Goal: Task Accomplishment & Management: Complete application form

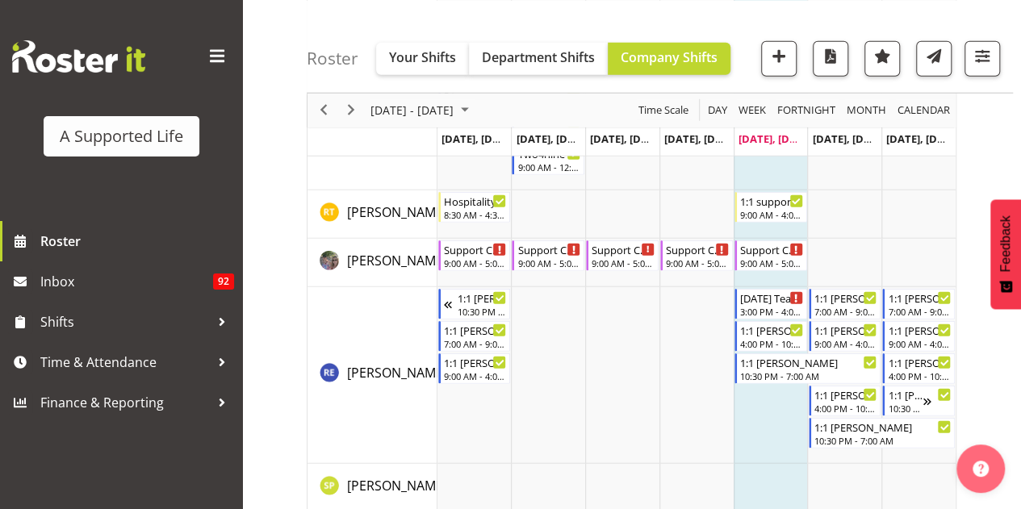
scroll to position [8218, 0]
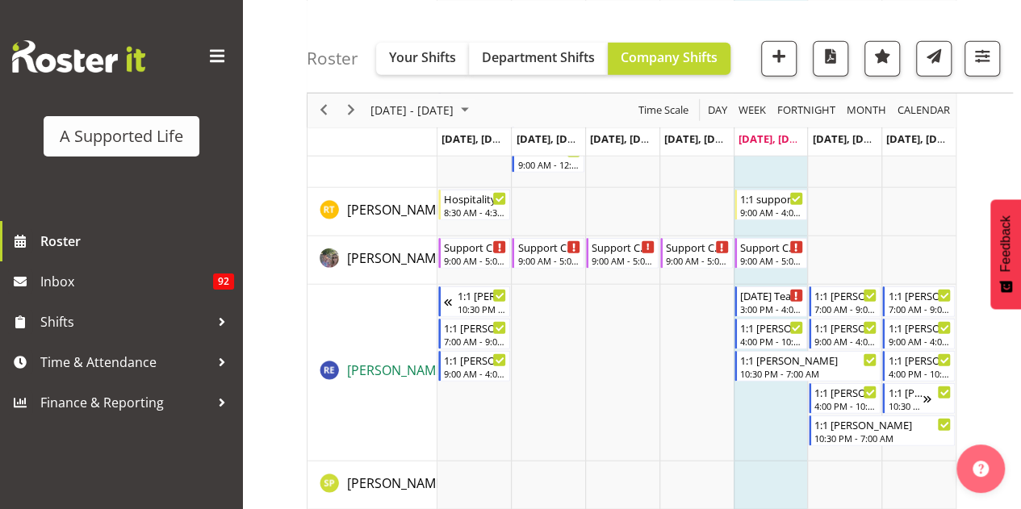
click at [391, 368] on span "Roby Emmanuel" at bounding box center [397, 370] width 100 height 18
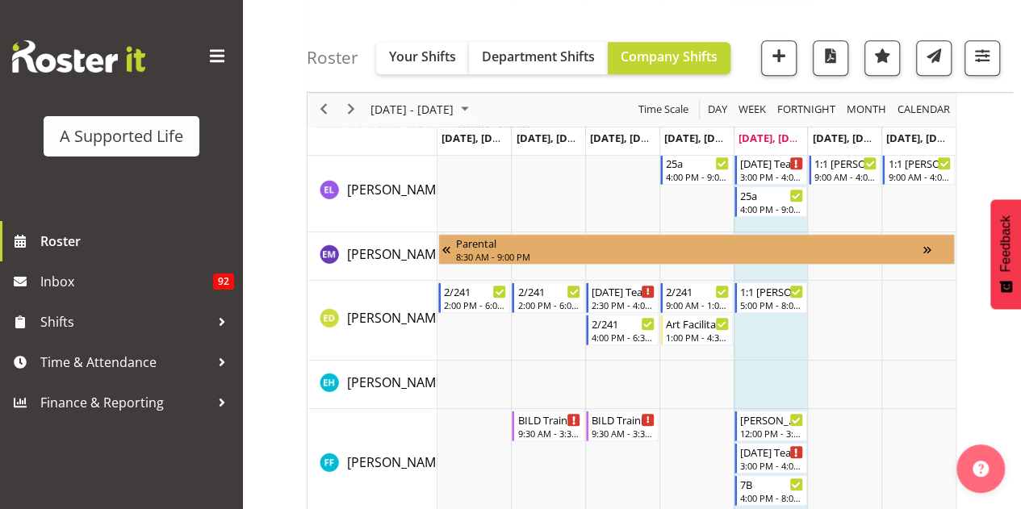
scroll to position [3539, 0]
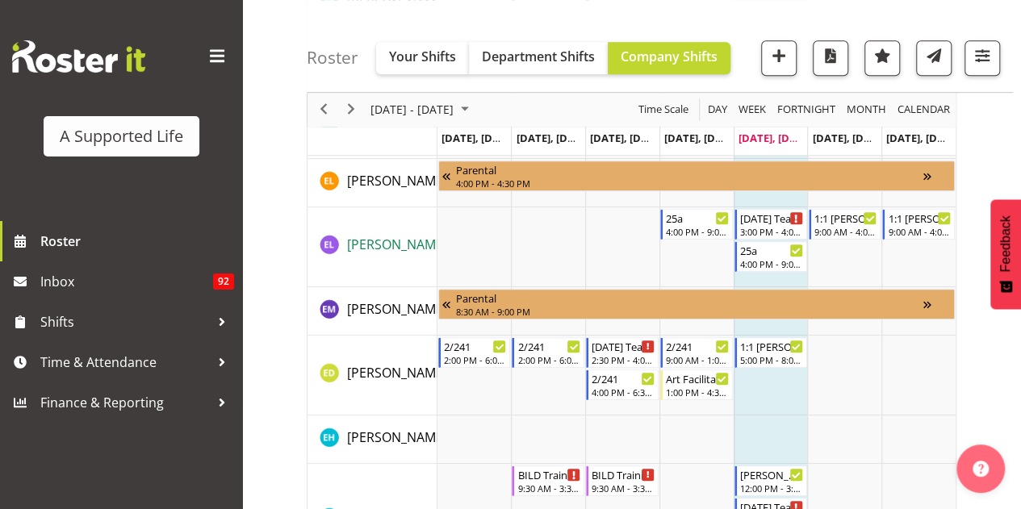
click at [373, 248] on span "[PERSON_NAME]" at bounding box center [397, 245] width 100 height 18
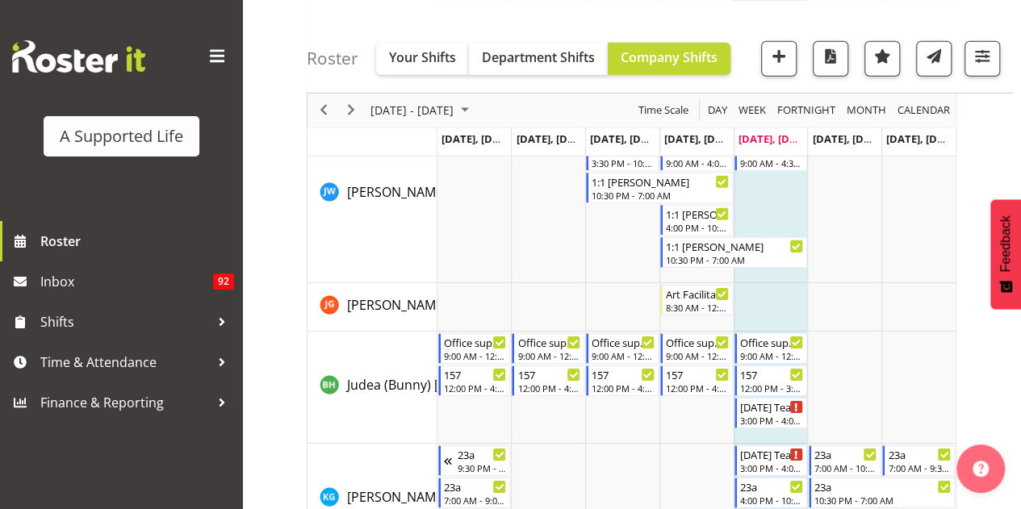
scroll to position [5567, 0]
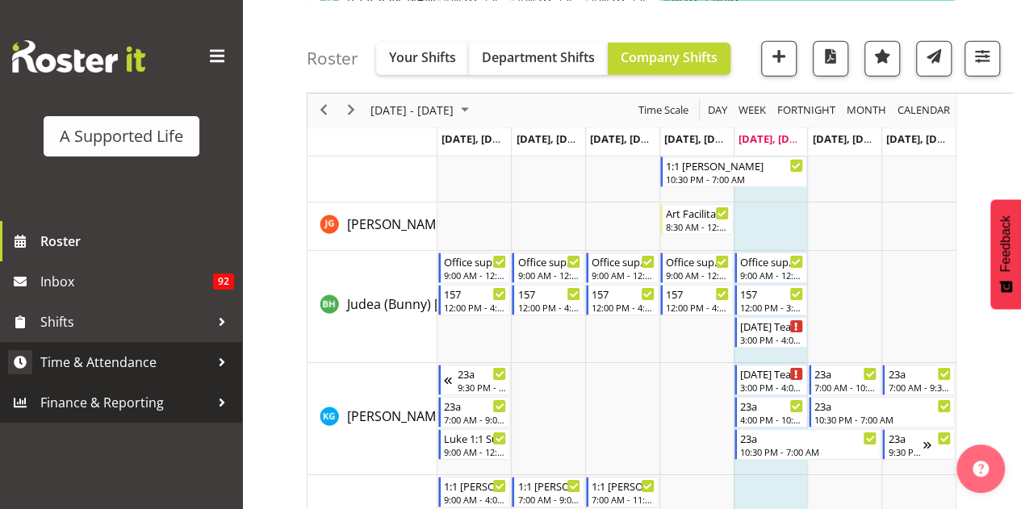
click at [123, 369] on span "Time & Attendance" at bounding box center [124, 362] width 169 height 24
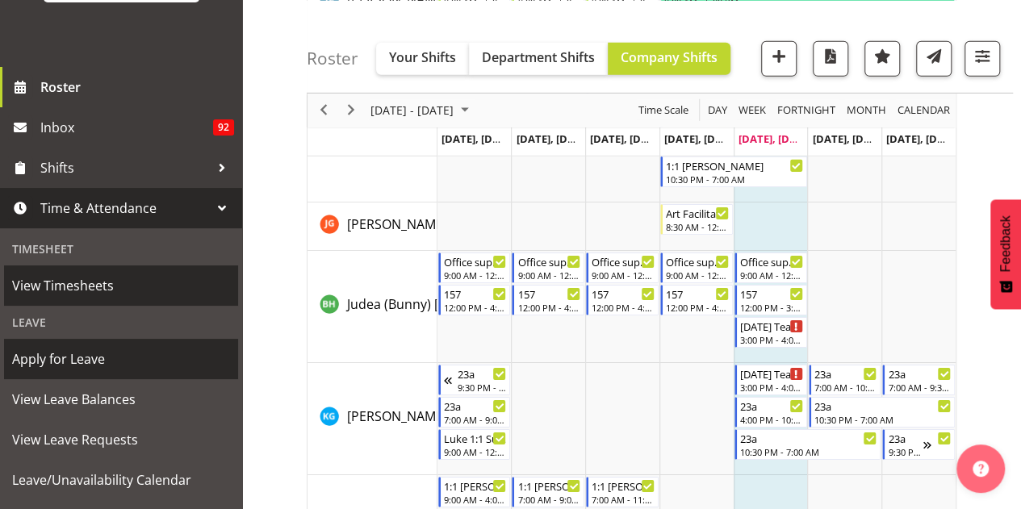
scroll to position [161, 0]
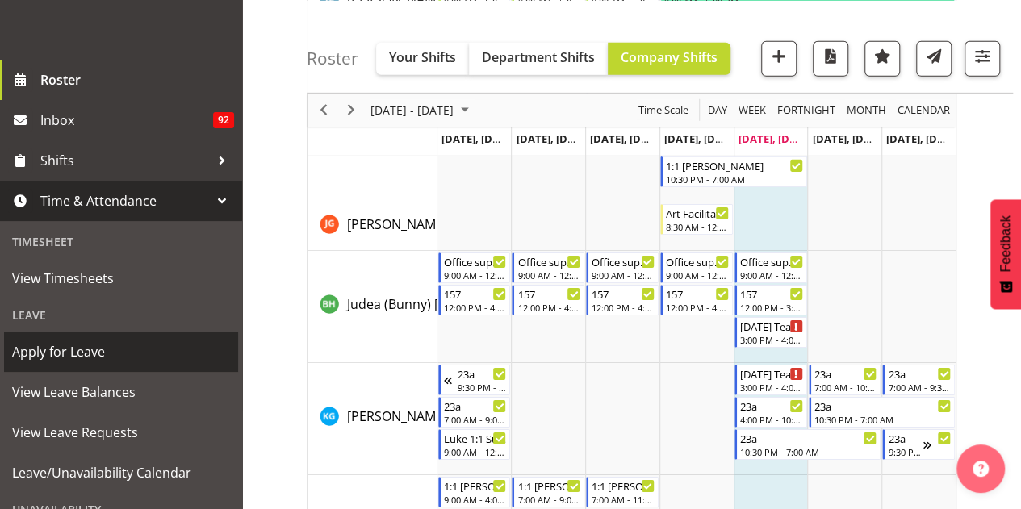
click at [112, 358] on span "Apply for Leave" at bounding box center [121, 352] width 218 height 24
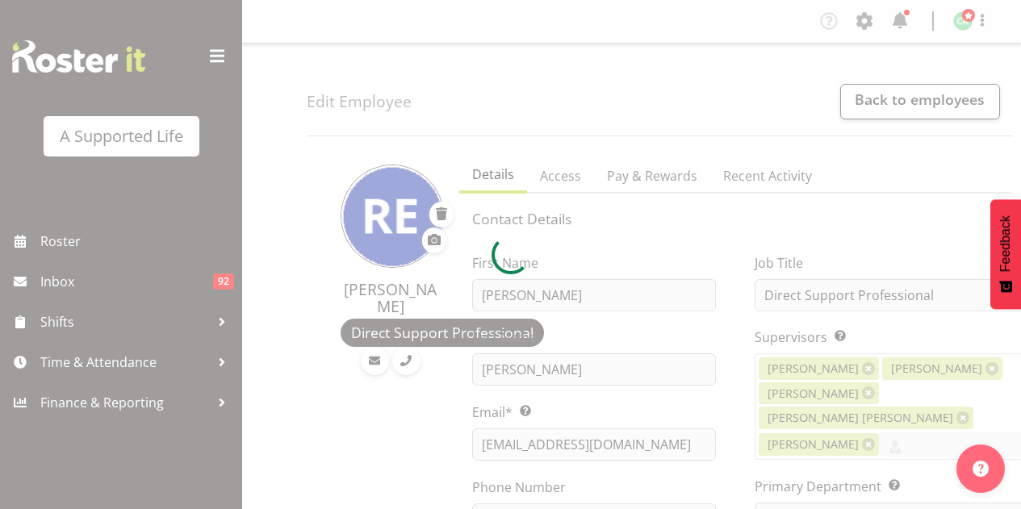
select select "TimelineWeek"
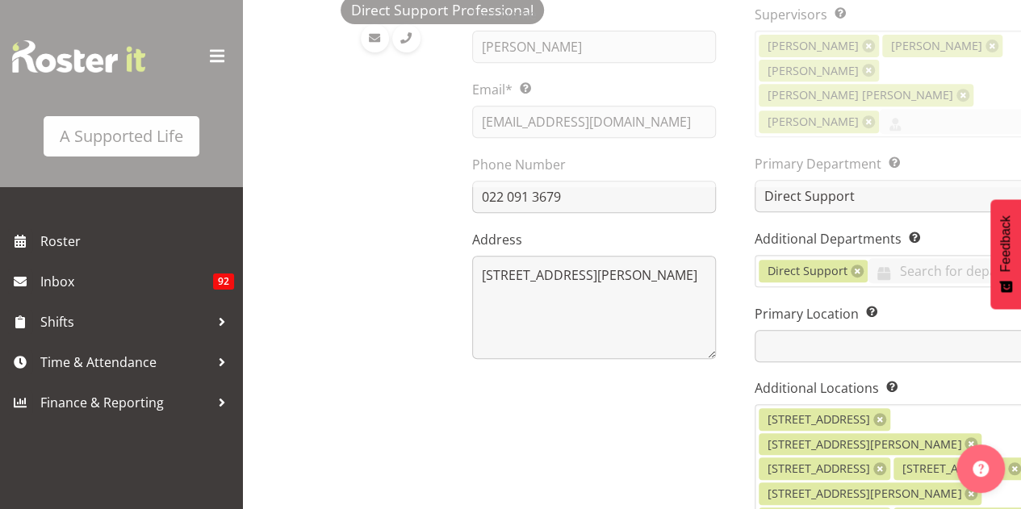
select select "1123"
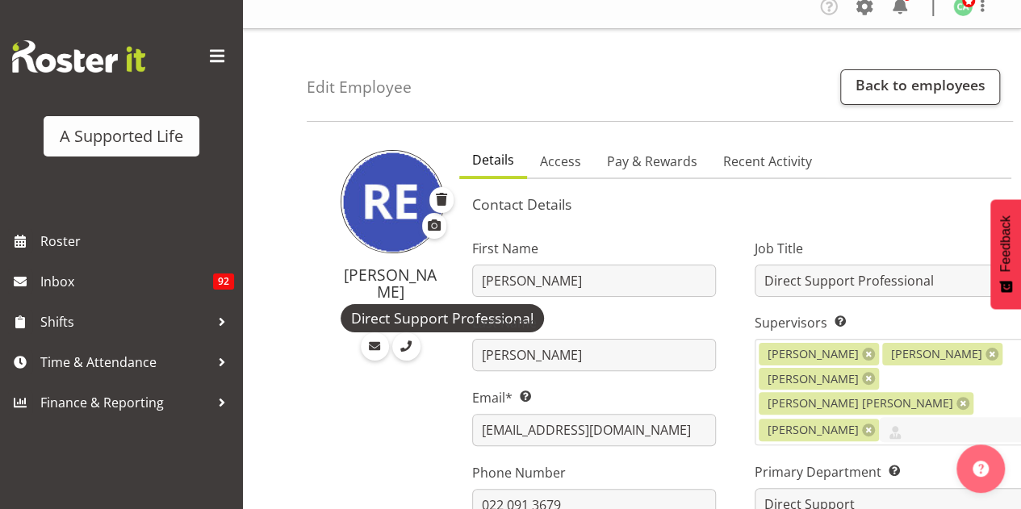
scroll to position [0, 0]
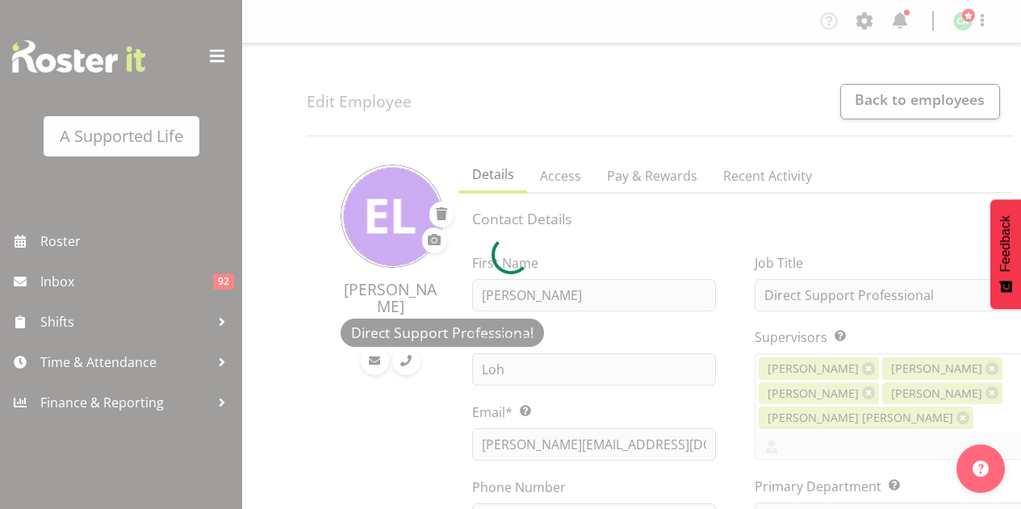
select select "TimelineWeek"
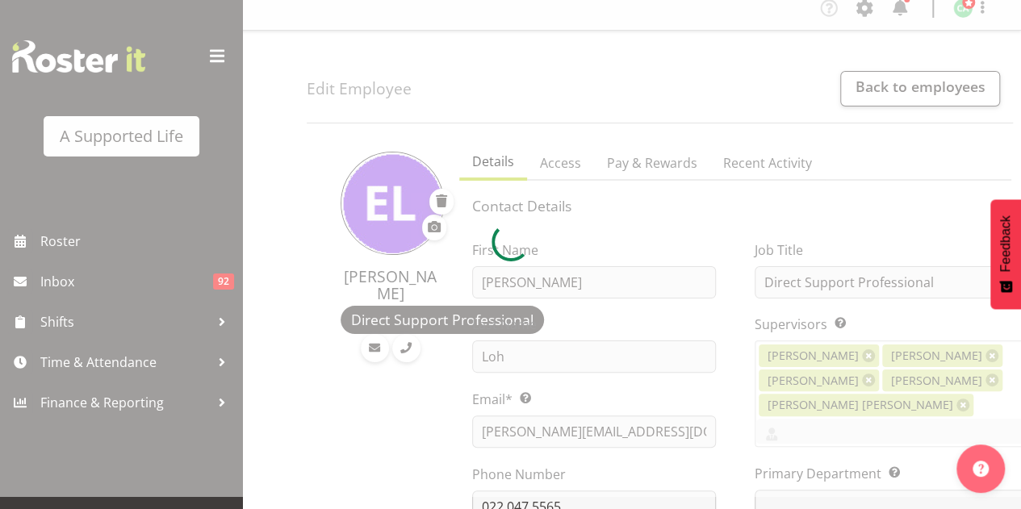
scroll to position [161, 0]
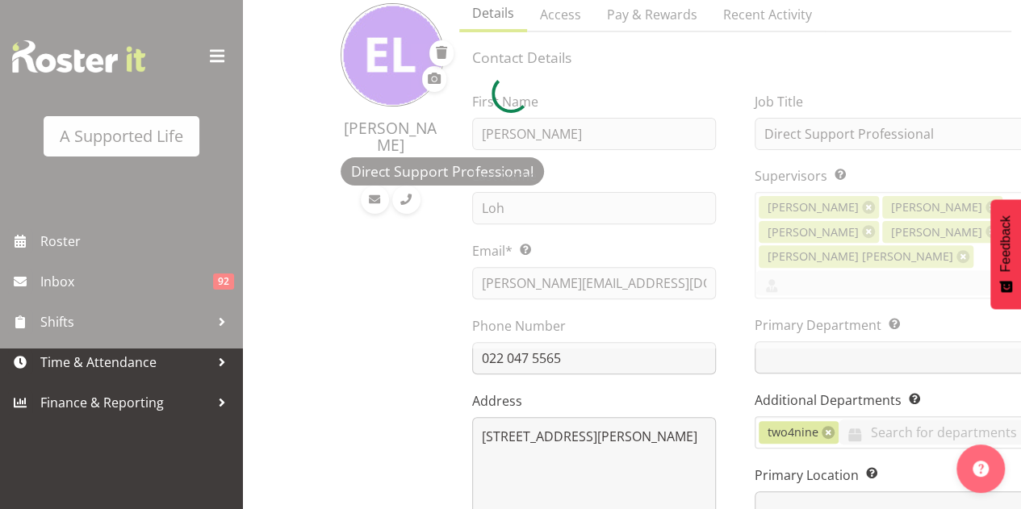
select select
select select "905"
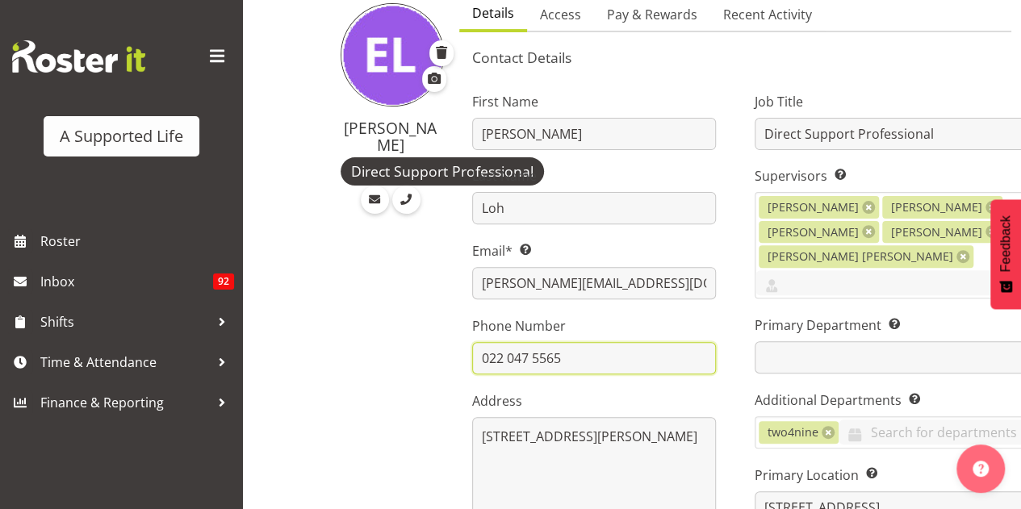
click at [584, 369] on input "022 047 5565" at bounding box center [594, 358] width 244 height 32
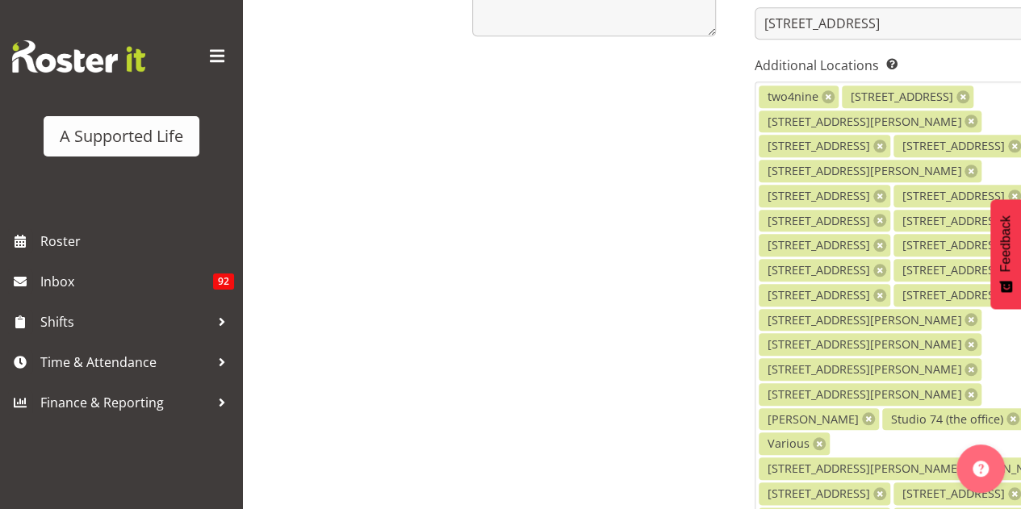
scroll to position [323, 0]
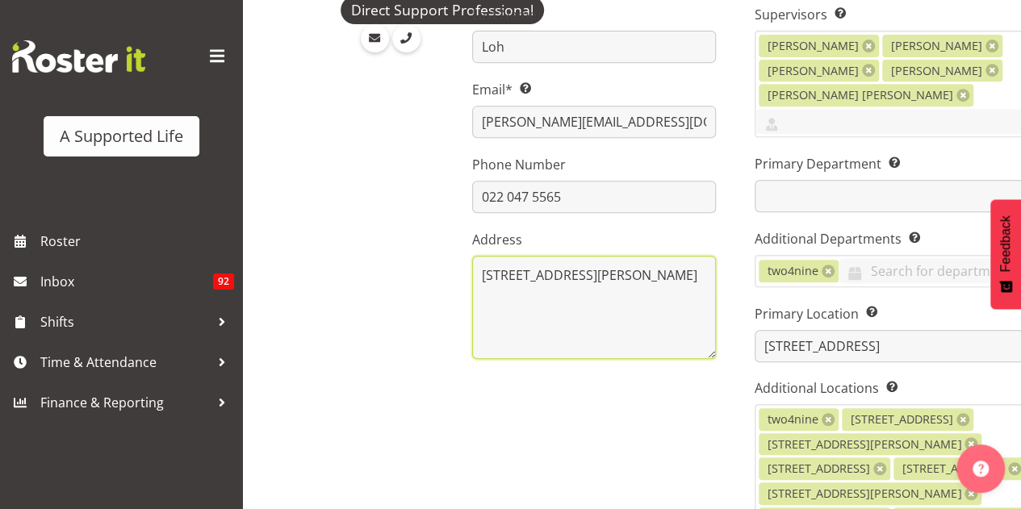
click at [607, 336] on textarea "10 Constance Place Clover Park Manukau" at bounding box center [594, 307] width 244 height 103
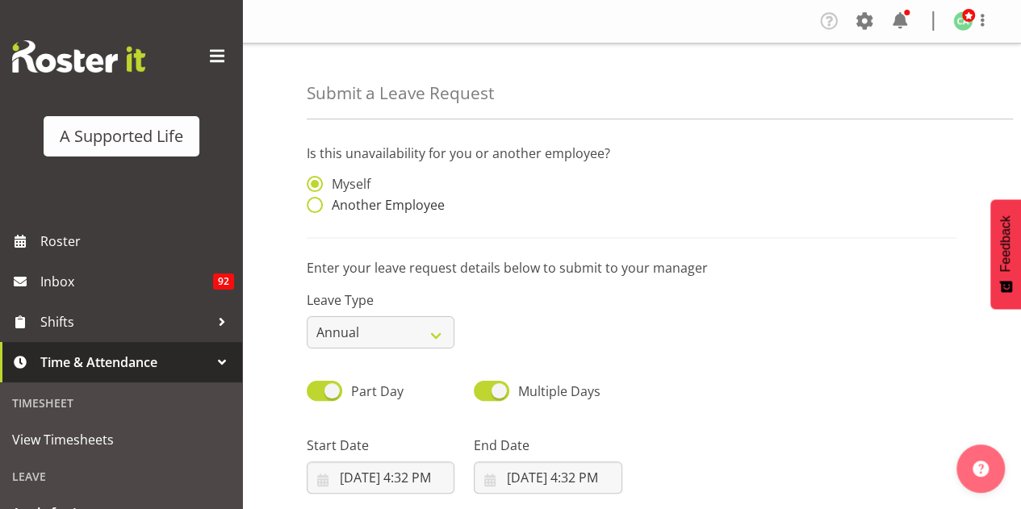
click at [322, 204] on span at bounding box center [315, 205] width 16 height 16
click at [317, 204] on input "Another Employee" at bounding box center [312, 205] width 10 height 10
radio input "true"
click at [568, 194] on input "text" at bounding box center [548, 192] width 148 height 32
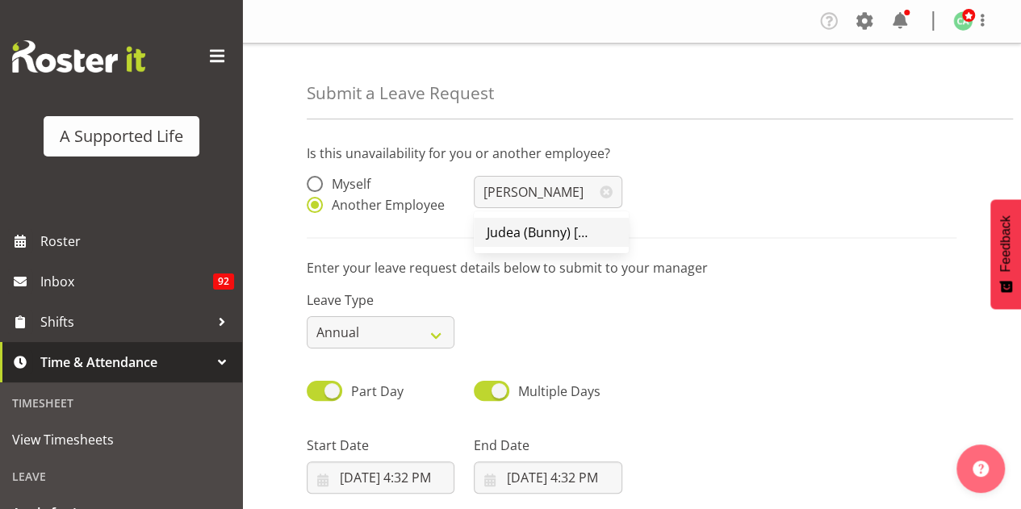
click at [546, 236] on span "Judea (Bunny) [PERSON_NAME]" at bounding box center [579, 232] width 187 height 18
type input "Judea (Bunny) [PERSON_NAME]"
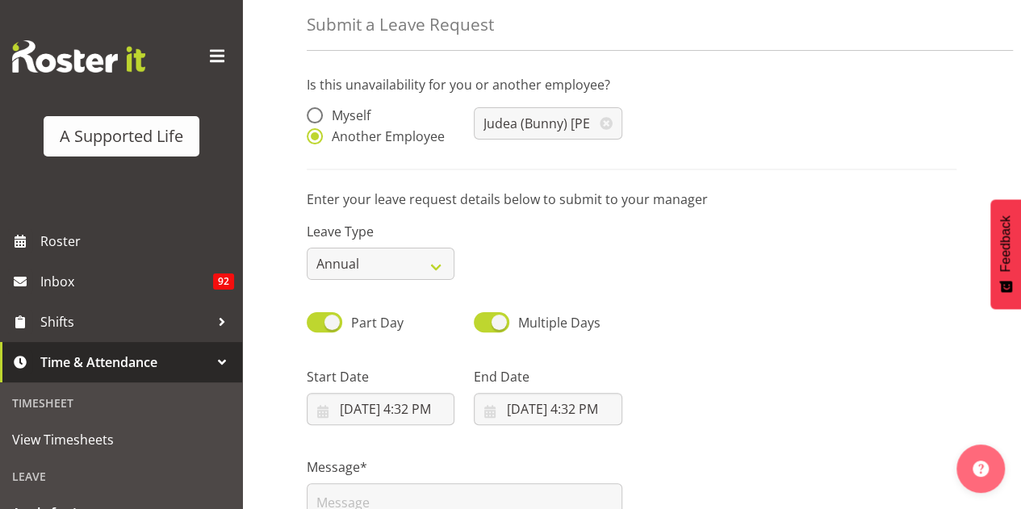
scroll to position [161, 0]
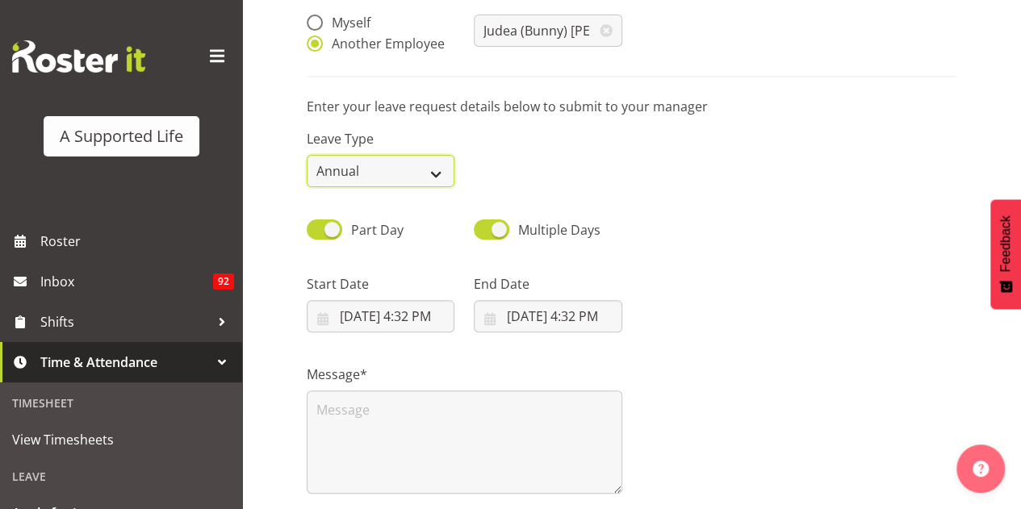
click at [436, 174] on select "Annual Sick Bereavement Domestic Violence Parental Jury Service Day In Lieu Oth…" at bounding box center [381, 171] width 148 height 32
select select "Sick"
click at [307, 155] on select "Annual Sick Bereavement Domestic Violence Parental Jury Service Day In Lieu Oth…" at bounding box center [381, 171] width 148 height 32
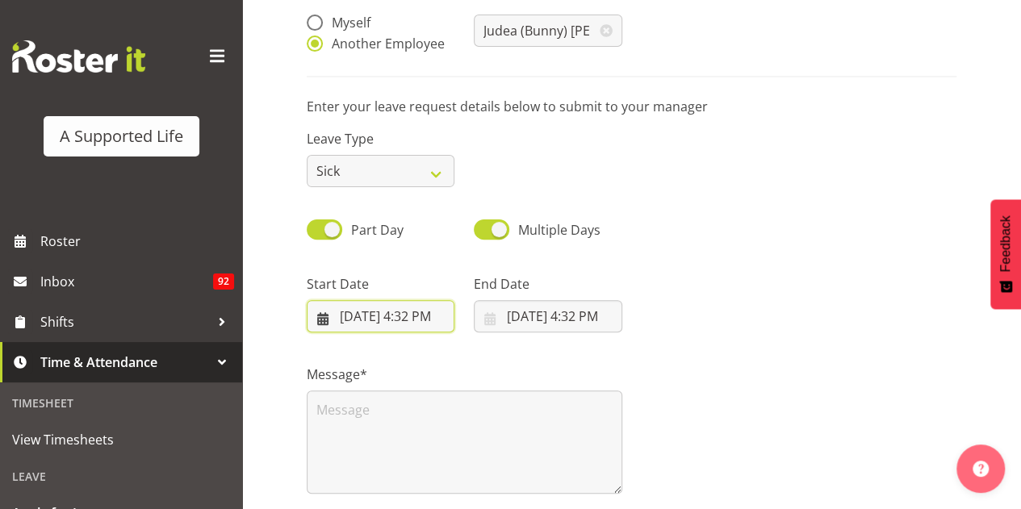
click at [408, 317] on input "9/19/2025, 4:32 PM" at bounding box center [381, 316] width 148 height 32
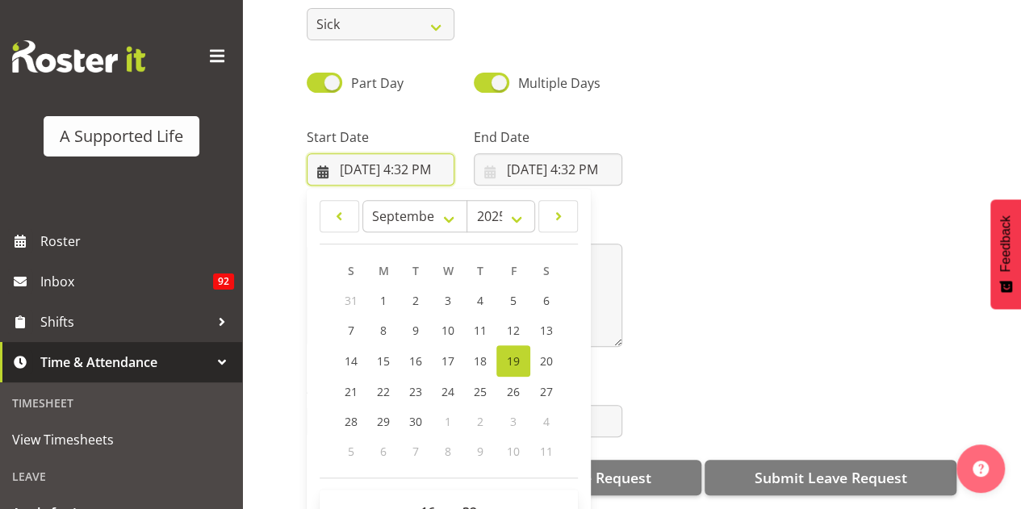
scroll to position [318, 0]
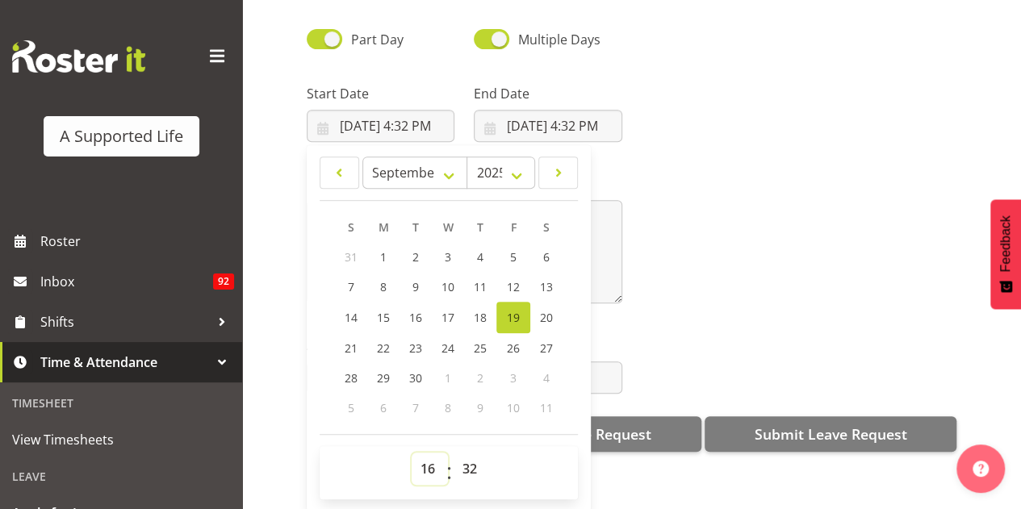
click at [431, 453] on select "00 01 02 03 04 05 06 07 08 09 10 11 12 13 14 15 16 17 18 19 20 21 22 23" at bounding box center [429, 469] width 36 height 32
select select "9"
click at [411, 453] on select "00 01 02 03 04 05 06 07 08 09 10 11 12 13 14 15 16 17 18 19 20 21 22 23" at bounding box center [429, 469] width 36 height 32
type input "9/19/2025, 9:32 AM"
drag, startPoint x: 472, startPoint y: 457, endPoint x: 473, endPoint y: 442, distance: 14.5
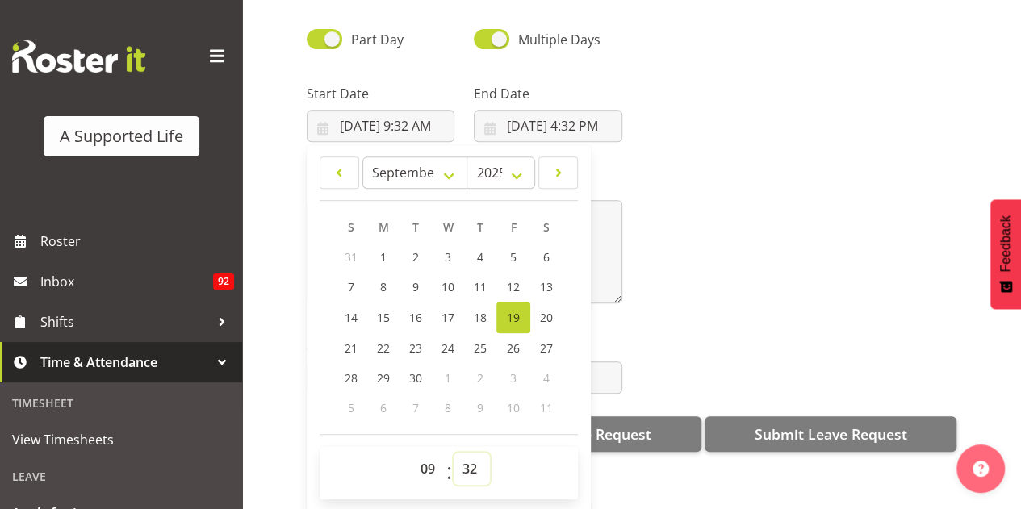
click at [472, 457] on select "00 01 02 03 04 05 06 07 08 09 10 11 12 13 14 15 16 17 18 19 20 21 22 23 24 25 2…" at bounding box center [471, 469] width 36 height 32
select select "0"
click at [453, 453] on select "00 01 02 03 04 05 06 07 08 09 10 11 12 13 14 15 16 17 18 19 20 21 22 23 24 25 2…" at bounding box center [471, 469] width 36 height 32
type input "9/19/2025, 9:00 AM"
click at [731, 211] on div "Message*" at bounding box center [631, 232] width 669 height 161
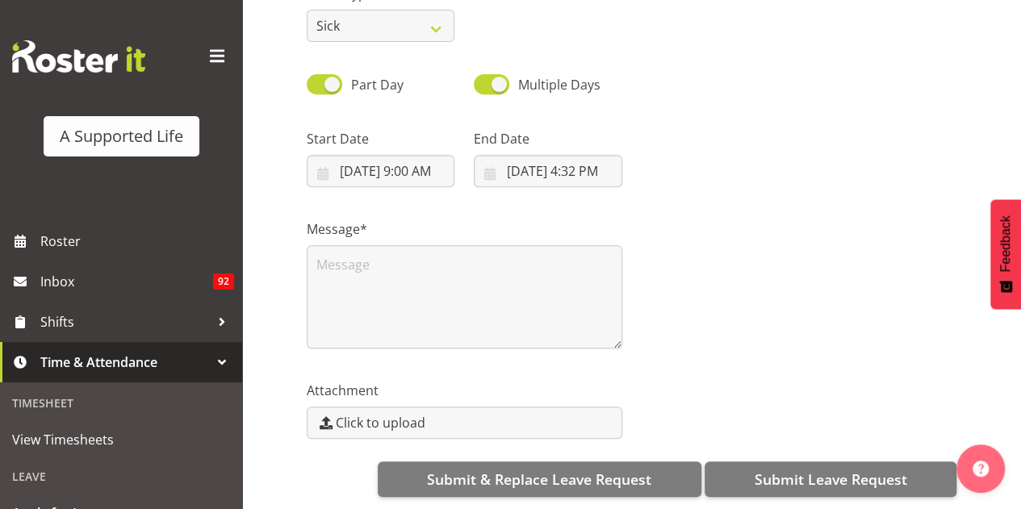
scroll to position [0, 0]
click at [592, 160] on input "9/19/2025, 4:32 PM" at bounding box center [548, 171] width 148 height 32
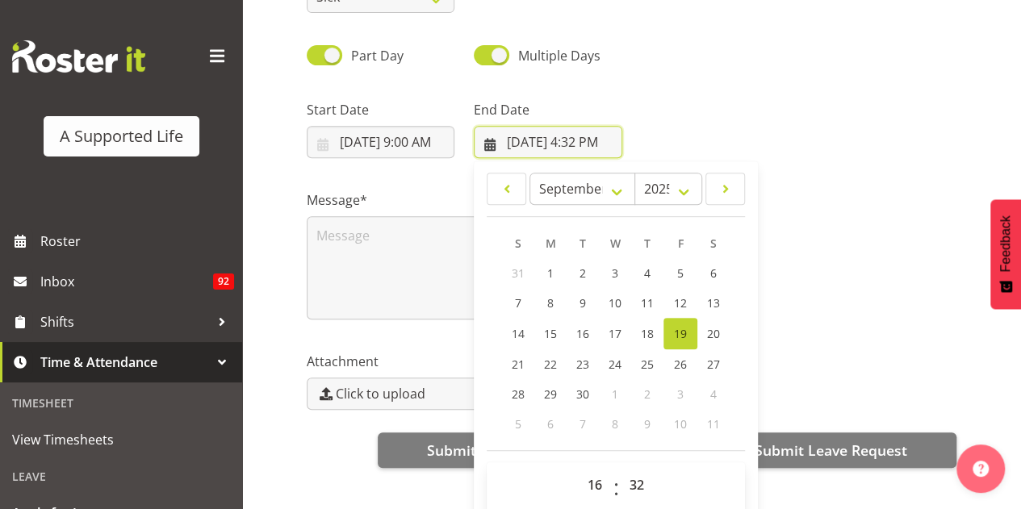
scroll to position [45, 0]
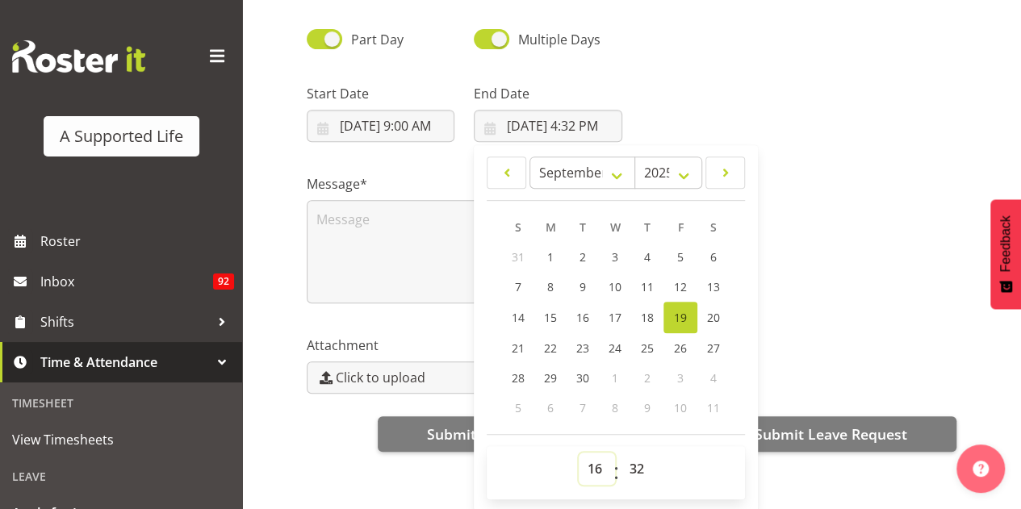
click at [599, 457] on select "00 01 02 03 04 05 06 07 08 09 10 11 12 13 14 15 16 17 18 19 20 21 22 23" at bounding box center [596, 469] width 36 height 32
click at [578, 453] on select "00 01 02 03 04 05 06 07 08 09 10 11 12 13 14 15 16 17 18 19 20 21 22 23" at bounding box center [596, 469] width 36 height 32
drag, startPoint x: 628, startPoint y: 456, endPoint x: 628, endPoint y: 440, distance: 16.2
click at [628, 456] on select "00 01 02 03 04 05 06 07 08 09 10 11 12 13 14 15 16 17 18 19 20 21 22 23 24 25 2…" at bounding box center [638, 469] width 36 height 32
select select "0"
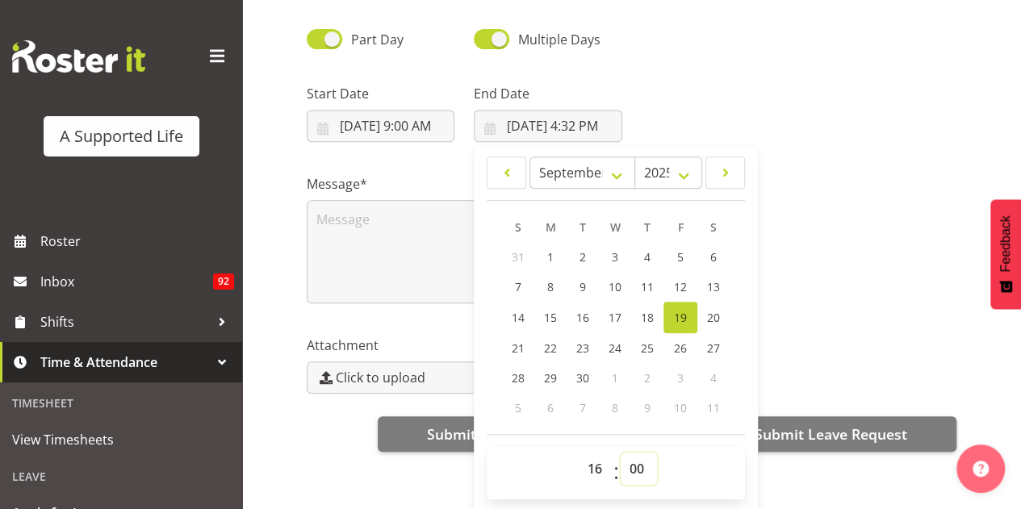
click at [620, 453] on select "00 01 02 03 04 05 06 07 08 09 10 11 12 13 14 15 16 17 18 19 20 21 22 23 24 25 2…" at bounding box center [638, 469] width 36 height 32
type input "[DATE] 4:00 PM"
click at [680, 72] on div at bounding box center [799, 106] width 335 height 90
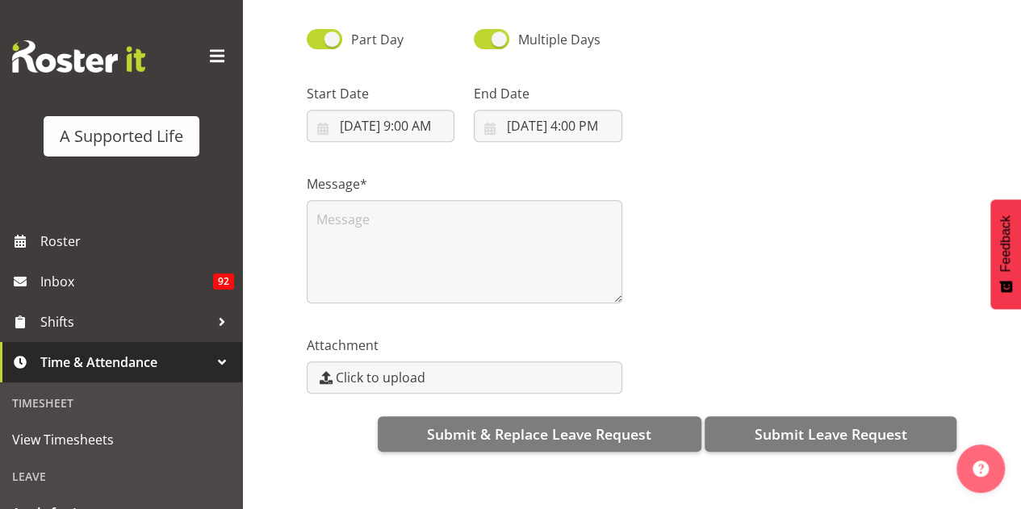
scroll to position [0, 0]
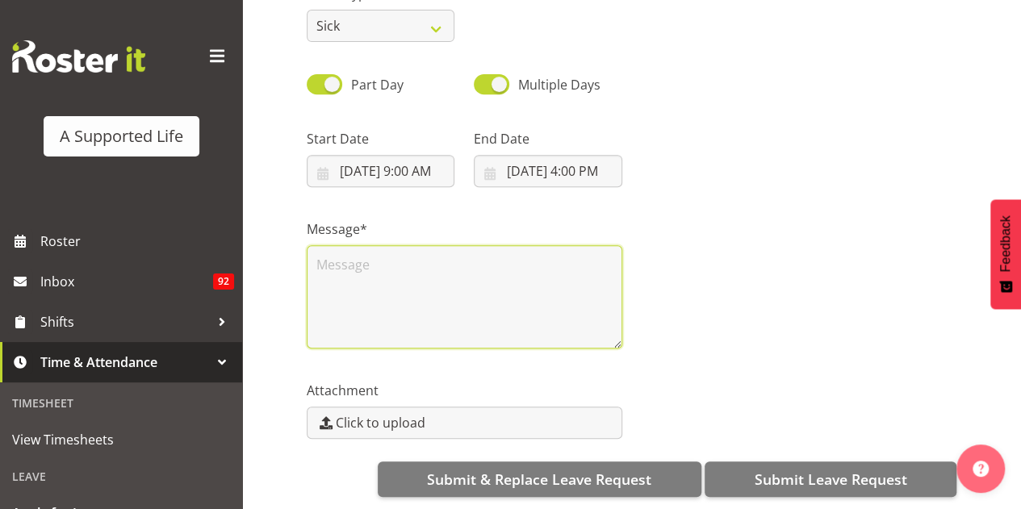
click at [562, 247] on textarea at bounding box center [464, 296] width 315 height 103
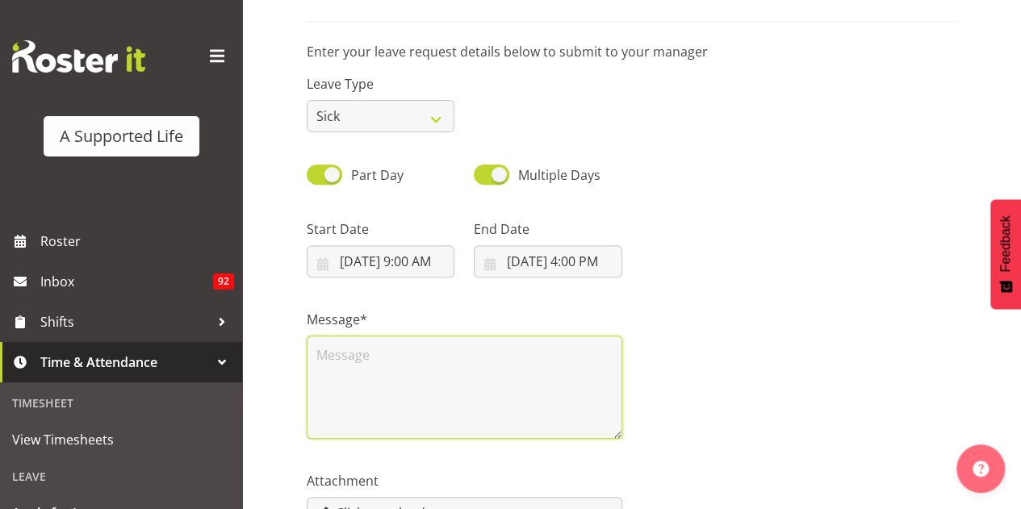
scroll to position [318, 0]
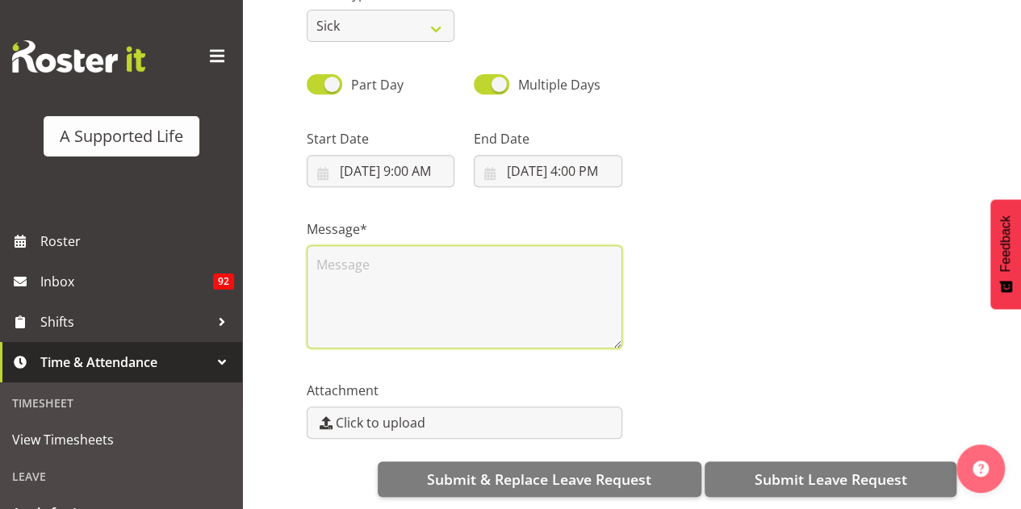
click at [558, 274] on textarea at bounding box center [464, 296] width 315 height 103
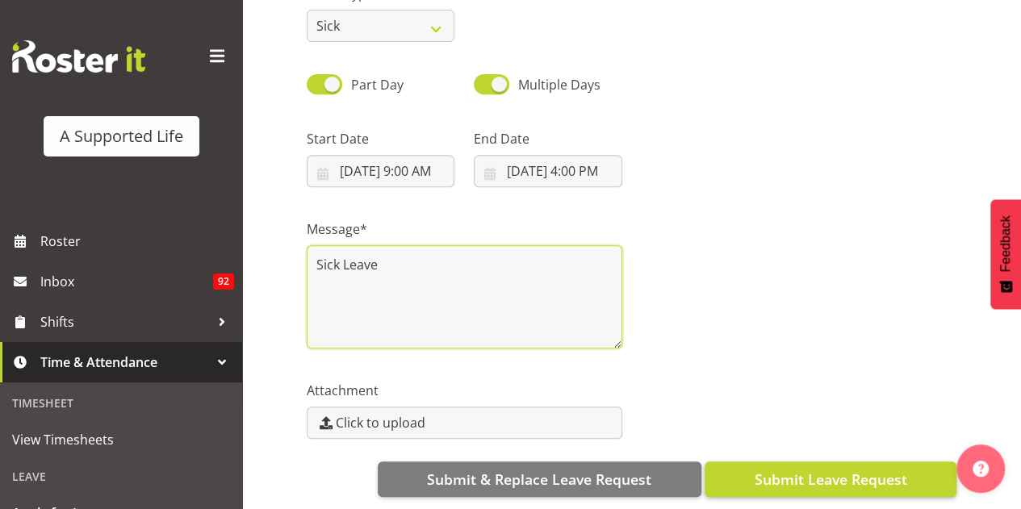
type textarea "Sick Leave"
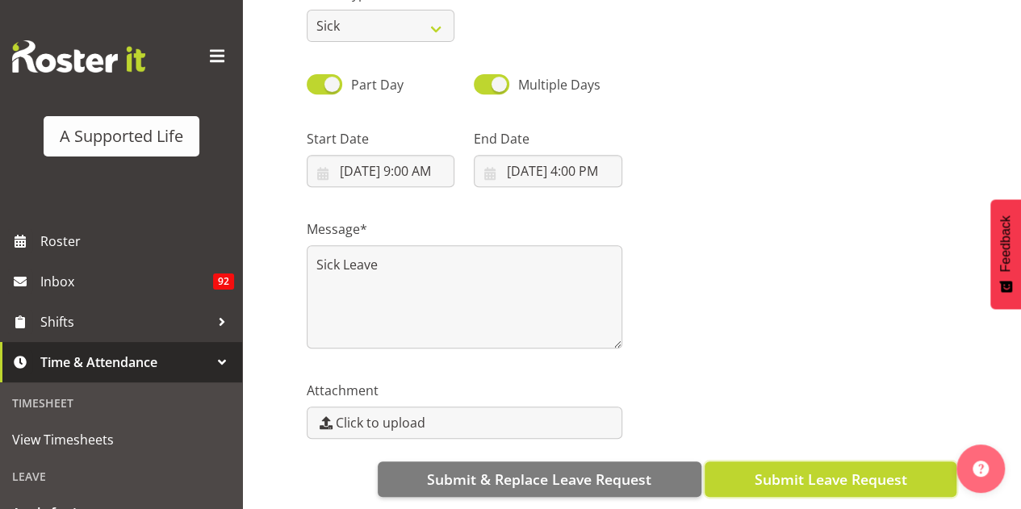
click at [833, 461] on button "Submit Leave Request" at bounding box center [830, 478] width 252 height 35
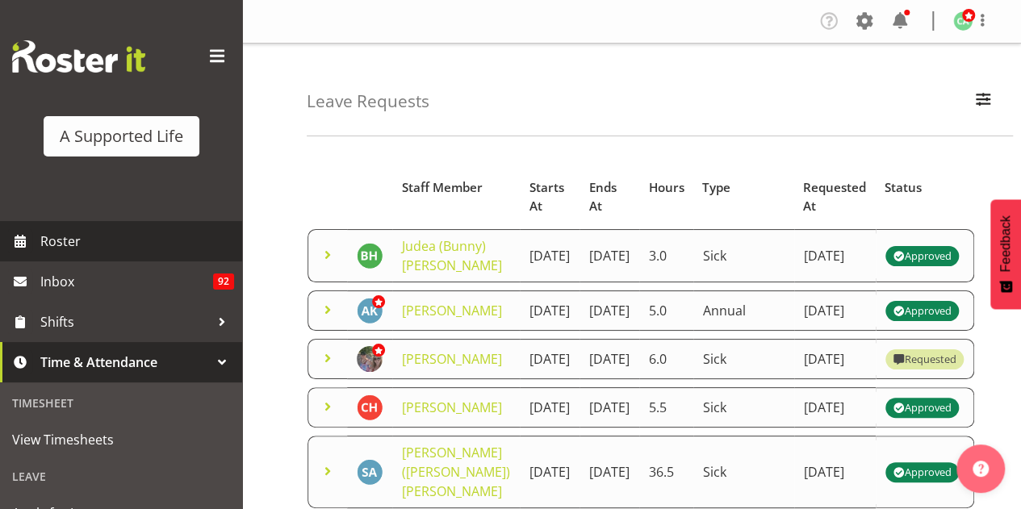
click at [153, 256] on link "Roster" at bounding box center [121, 241] width 242 height 40
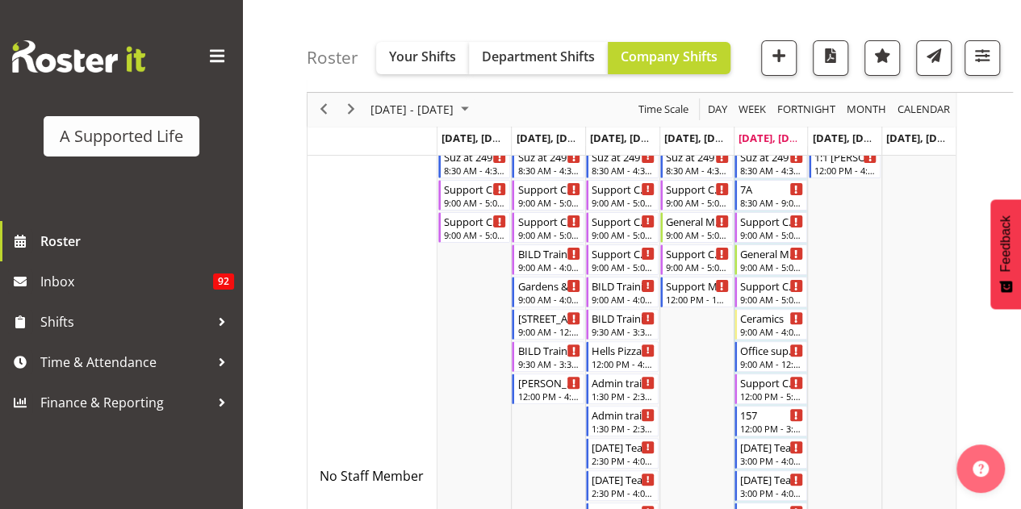
scroll to position [161, 0]
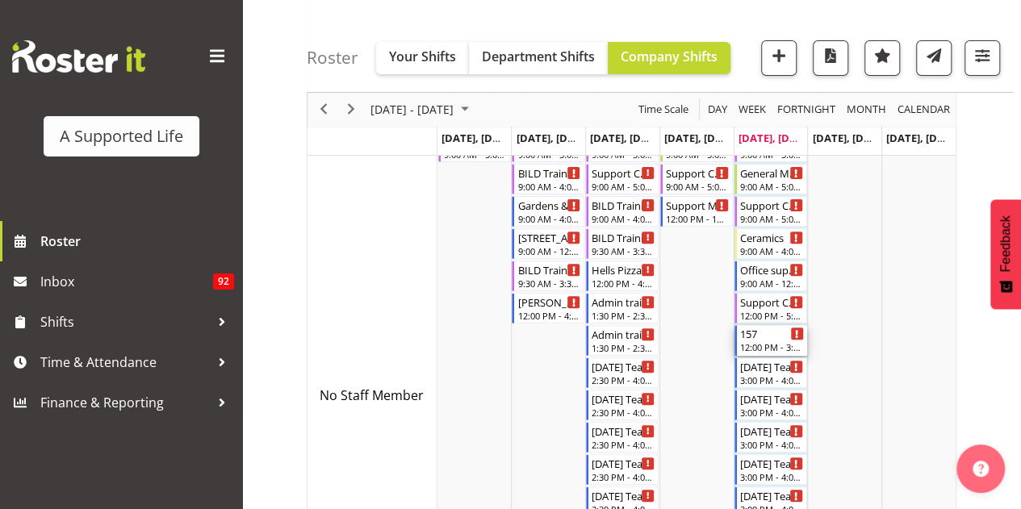
click at [779, 333] on div "157" at bounding box center [772, 333] width 64 height 16
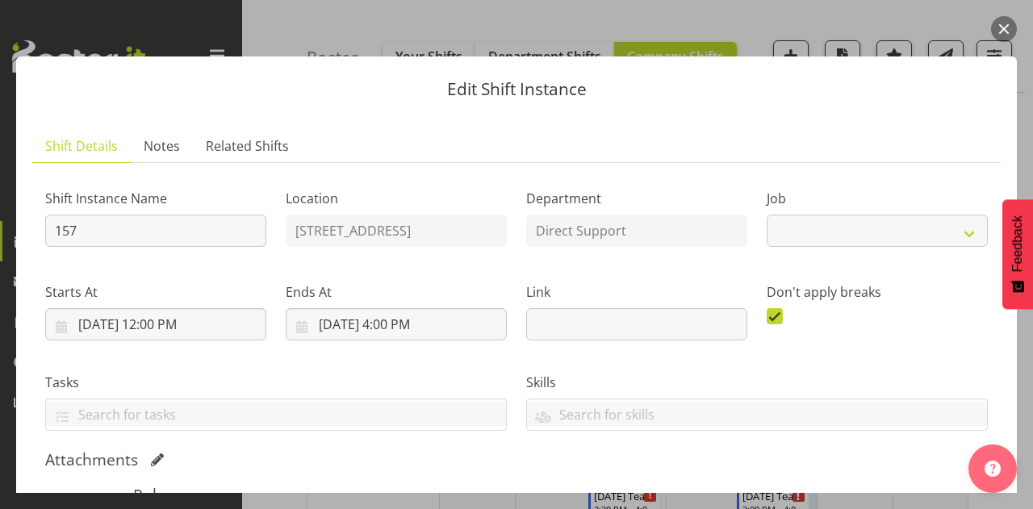
select select "4112"
click at [1000, 25] on button "button" at bounding box center [1004, 29] width 26 height 26
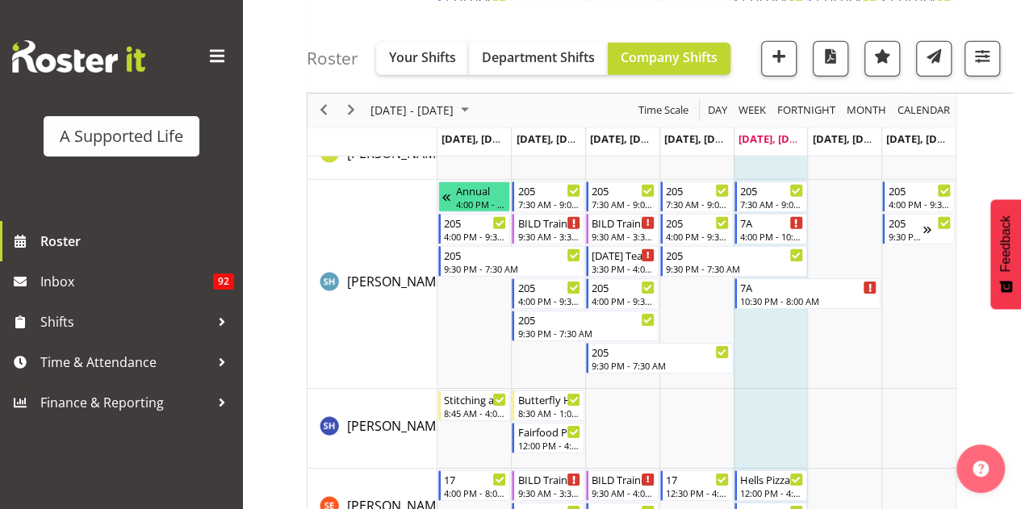
scroll to position [8460, 0]
